Goal: Transaction & Acquisition: Purchase product/service

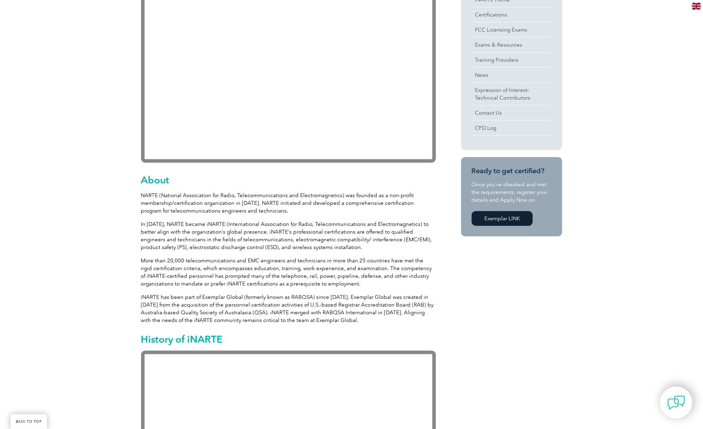
scroll to position [35, 0]
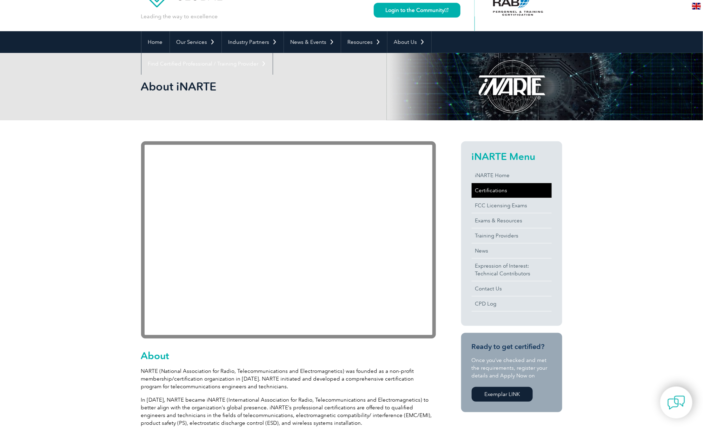
click at [510, 187] on link "Certifications" at bounding box center [512, 190] width 80 height 15
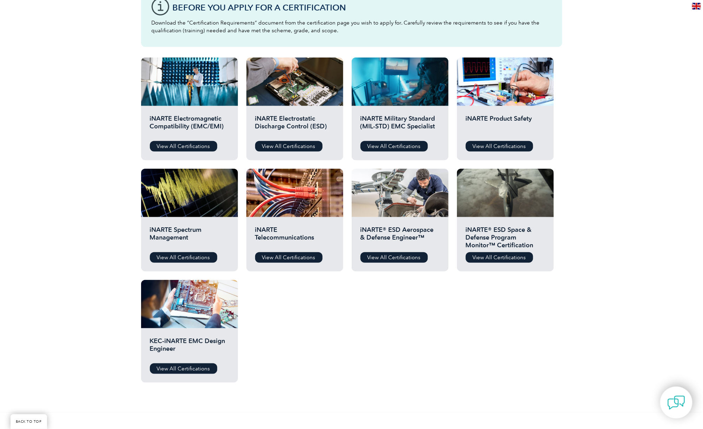
scroll to position [210, 0]
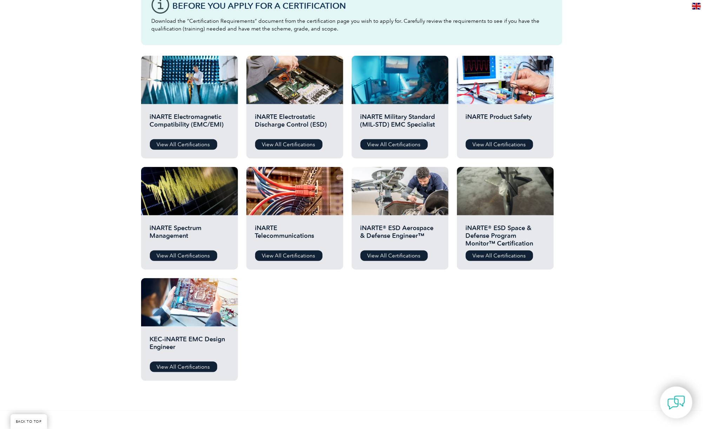
click at [178, 138] on div "iNARTE Electromagnetic Compatibility (EMC/EMI) View All Certifications" at bounding box center [189, 131] width 97 height 54
click at [175, 144] on link "View All Certifications" at bounding box center [183, 144] width 67 height 11
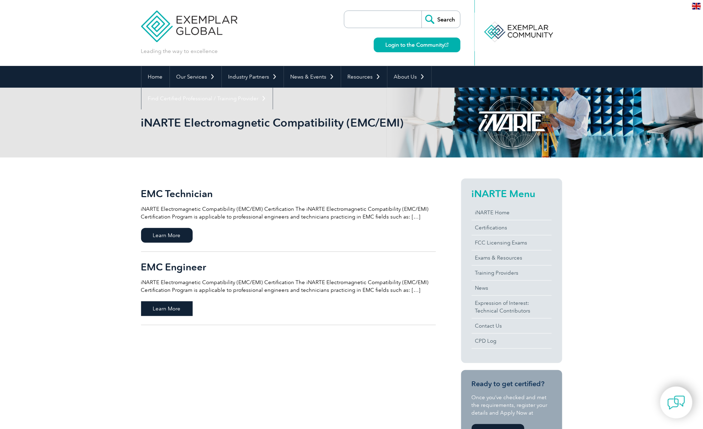
click at [176, 305] on span "Learn More" at bounding box center [167, 309] width 52 height 15
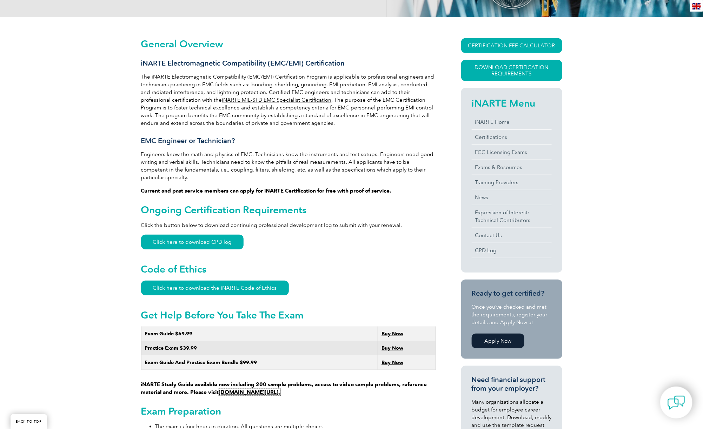
scroll to position [246, 0]
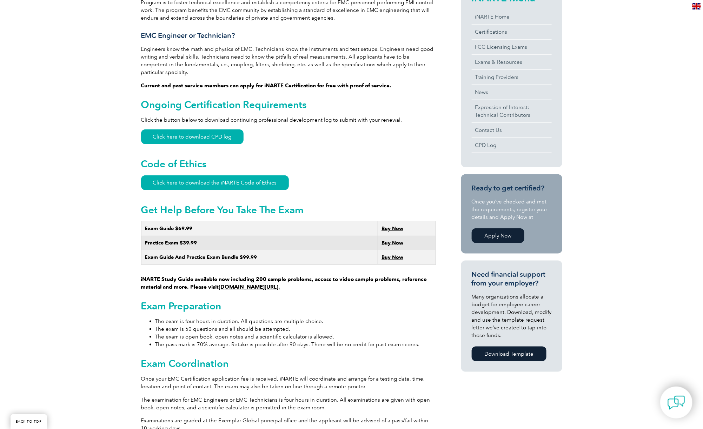
click at [395, 255] on strong "Buy Now" at bounding box center [393, 258] width 22 height 6
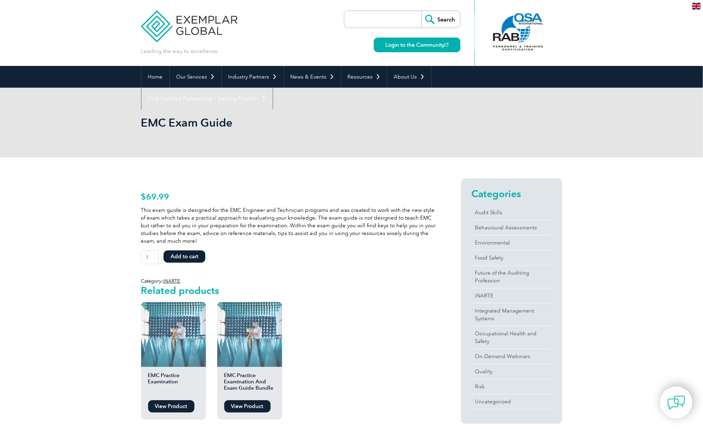
click at [189, 409] on link "View Product" at bounding box center [171, 407] width 46 height 12
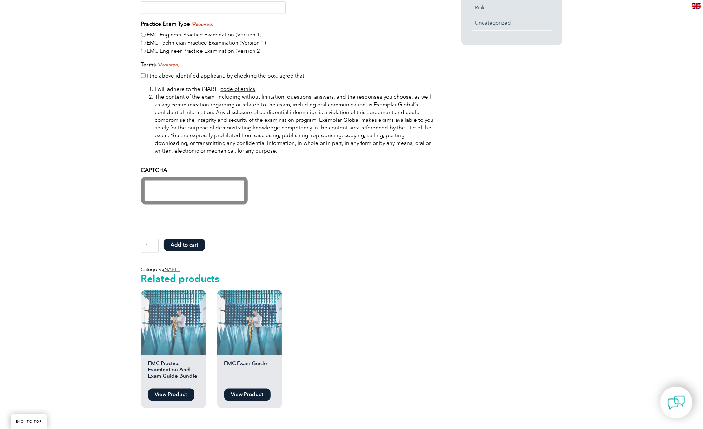
scroll to position [492, 0]
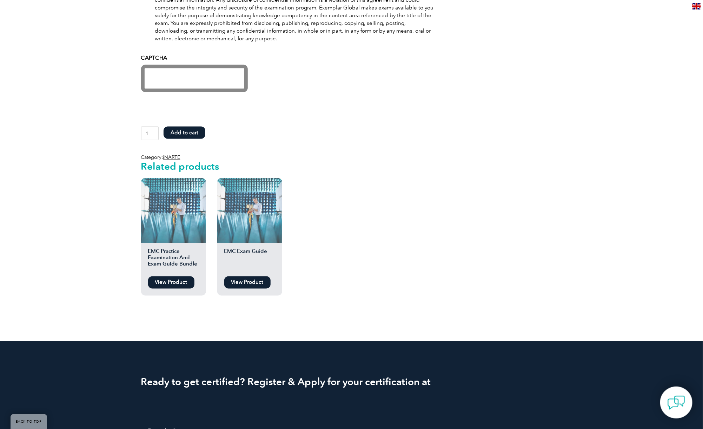
click at [237, 282] on link "View Product" at bounding box center [247, 283] width 46 height 12
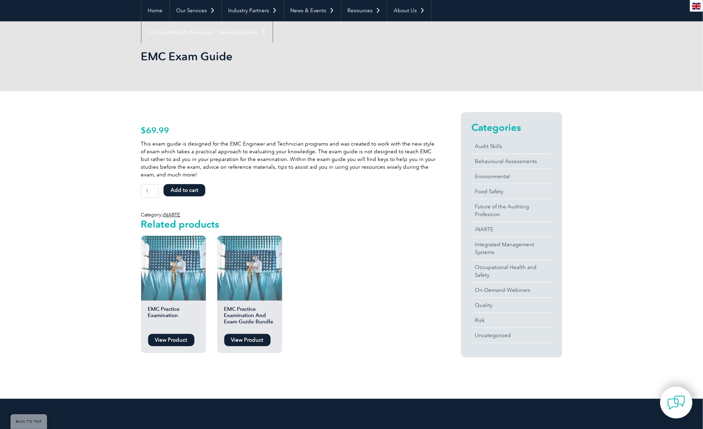
scroll to position [140, 0]
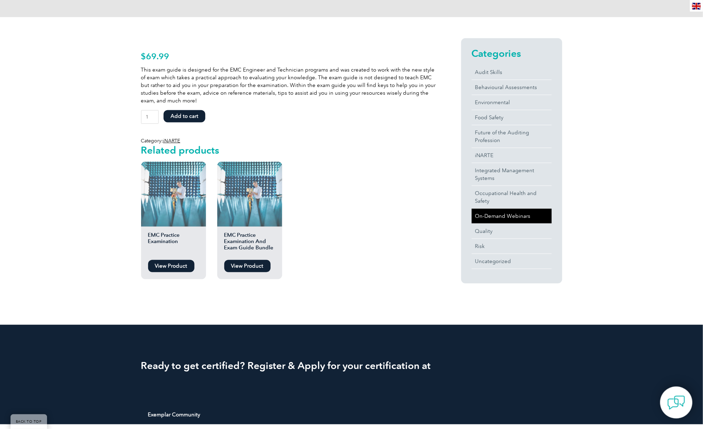
click at [508, 215] on link "On-Demand Webinars" at bounding box center [512, 216] width 80 height 15
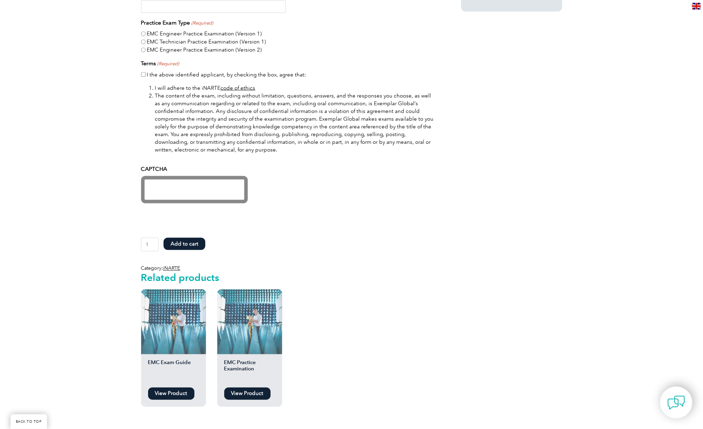
scroll to position [421, 0]
